Goal: Task Accomplishment & Management: Use online tool/utility

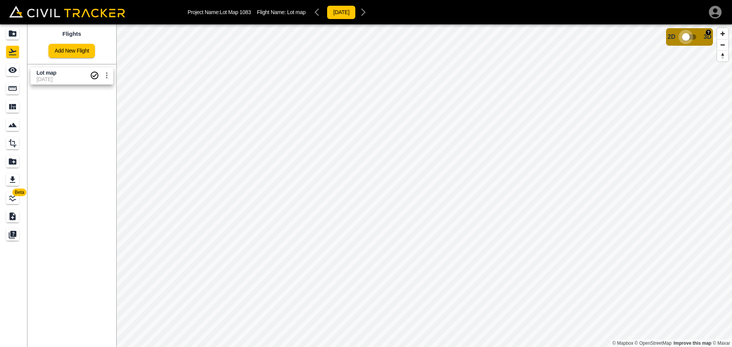
drag, startPoint x: 687, startPoint y: 35, endPoint x: 700, endPoint y: 34, distance: 13.4
click at [700, 34] on input "checkbox" at bounding box center [685, 37] width 43 height 14
click at [108, 75] on icon "settings" at bounding box center [106, 75] width 9 height 9
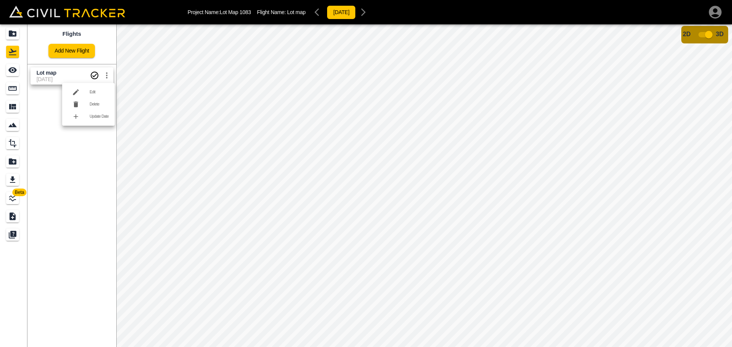
click at [151, 138] on div at bounding box center [366, 173] width 732 height 347
click at [695, 34] on input "checkbox" at bounding box center [708, 34] width 43 height 14
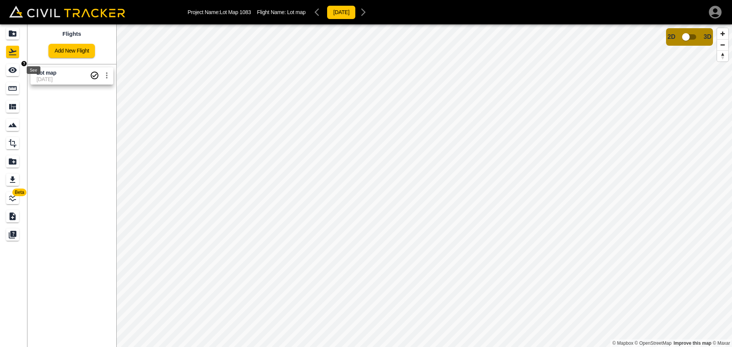
click at [15, 69] on icon "See" at bounding box center [12, 70] width 8 height 6
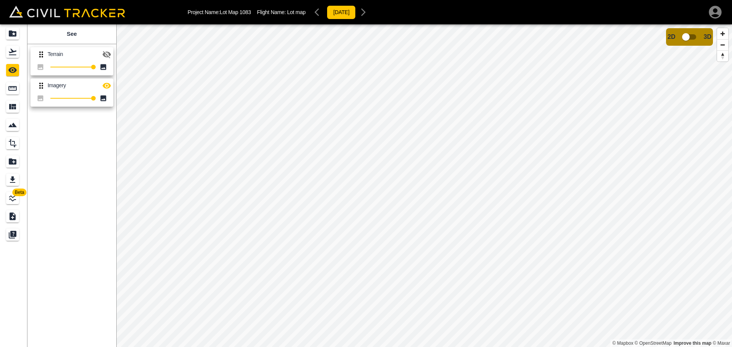
click at [107, 53] on icon "button" at bounding box center [106, 54] width 9 height 9
click at [708, 35] on span "3D" at bounding box center [708, 37] width 8 height 7
drag, startPoint x: 686, startPoint y: 36, endPoint x: 700, endPoint y: 39, distance: 14.4
click at [700, 39] on input "checkbox" at bounding box center [685, 37] width 43 height 14
click at [106, 83] on icon "button" at bounding box center [106, 85] width 9 height 9
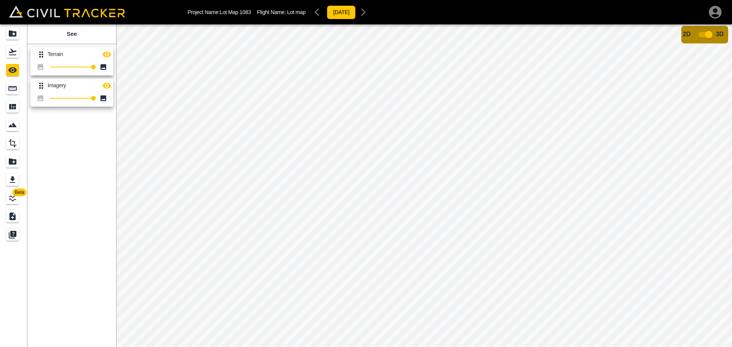
click at [104, 66] on icon at bounding box center [104, 67] width 6 height 6
click at [689, 33] on span "2D" at bounding box center [687, 34] width 8 height 6
click at [700, 33] on input "checkbox" at bounding box center [708, 34] width 43 height 14
click at [108, 55] on icon "button" at bounding box center [106, 54] width 9 height 9
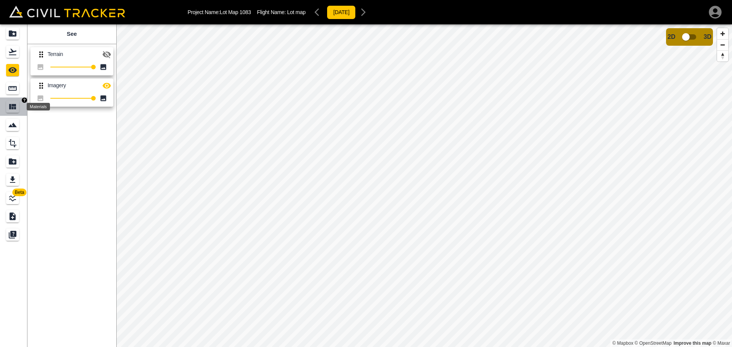
click at [14, 106] on icon "Materials" at bounding box center [12, 106] width 7 height 5
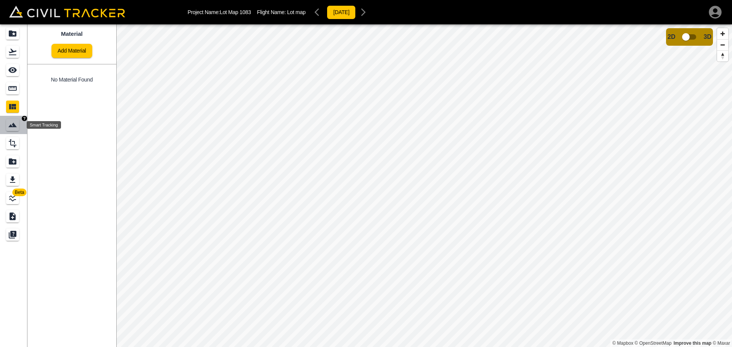
click at [11, 126] on icon "Smart Tracking" at bounding box center [12, 125] width 8 height 5
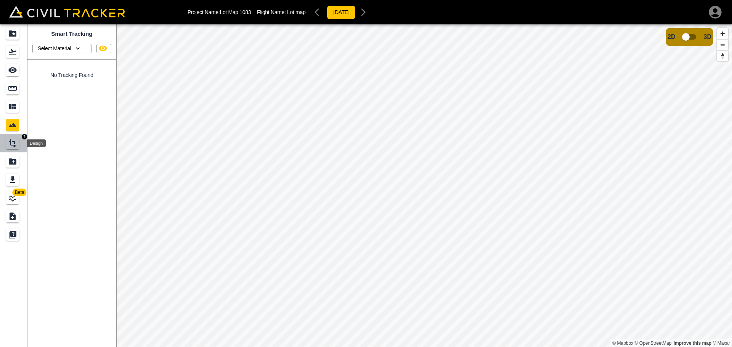
click at [15, 142] on icon "Design" at bounding box center [13, 143] width 8 height 8
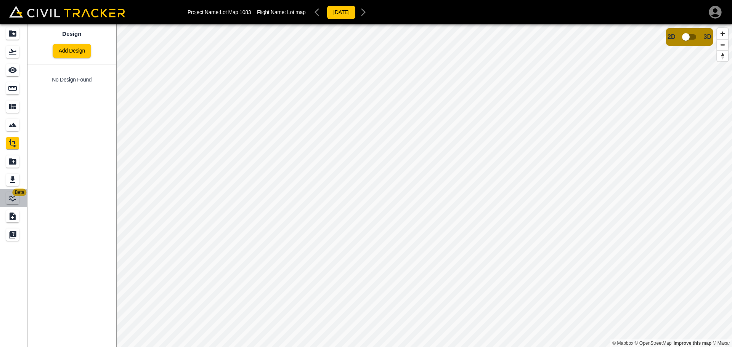
click at [14, 196] on span "Beta" at bounding box center [20, 193] width 14 height 8
click at [13, 215] on icon "Submit Ticket" at bounding box center [12, 216] width 9 height 9
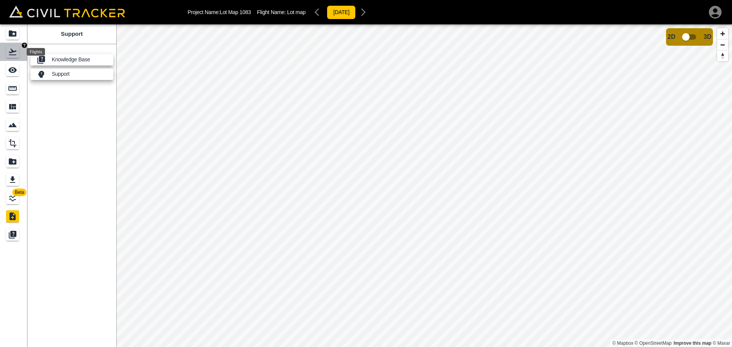
click at [9, 49] on icon "Flights" at bounding box center [12, 51] width 9 height 9
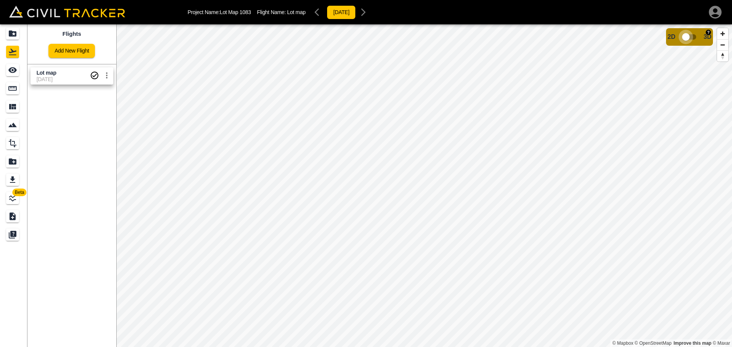
click at [692, 35] on input "checkbox" at bounding box center [685, 37] width 43 height 14
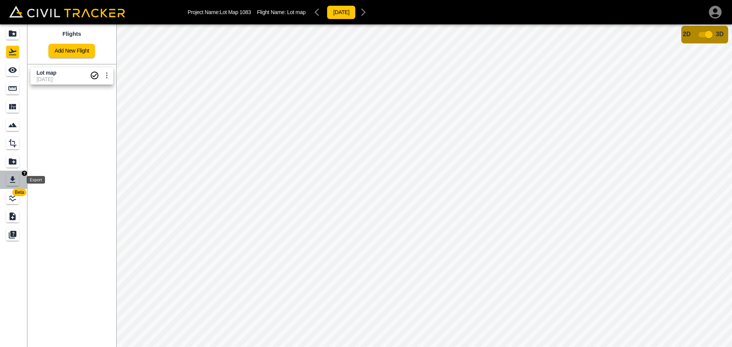
click at [15, 178] on icon "Export" at bounding box center [12, 179] width 9 height 9
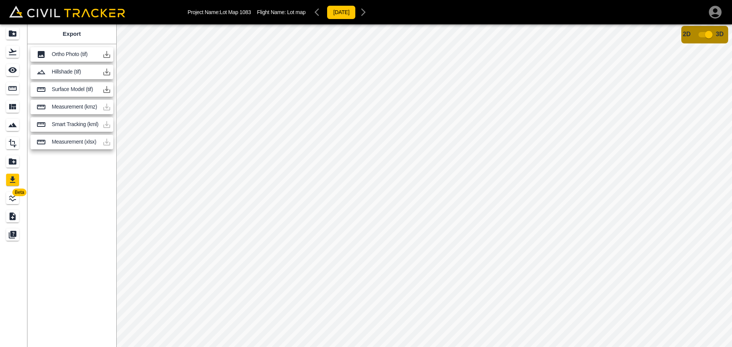
click at [83, 86] on p "Surface Model (tif)" at bounding box center [75, 89] width 47 height 6
click at [106, 89] on icon "button" at bounding box center [106, 89] width 9 height 9
click at [107, 53] on icon "button" at bounding box center [106, 54] width 7 height 7
click at [107, 72] on icon "button" at bounding box center [106, 72] width 7 height 7
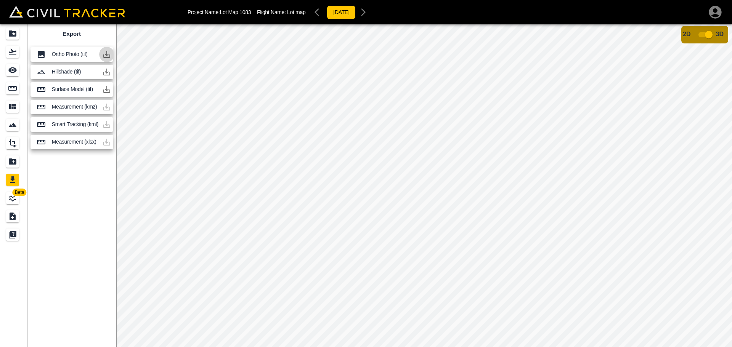
click at [106, 55] on icon "button" at bounding box center [106, 54] width 7 height 7
